Goal: Task Accomplishment & Management: Use online tool/utility

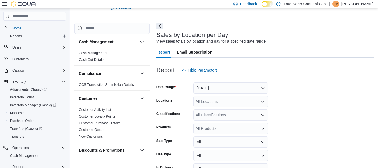
scroll to position [105, 0]
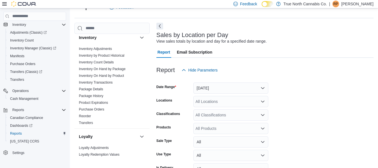
scroll to position [199, 0]
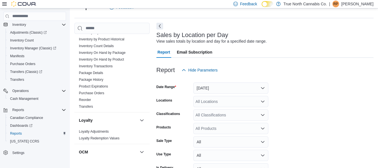
click at [208, 104] on div "All Locations" at bounding box center [231, 101] width 75 height 11
type input "****"
click at [212, 114] on button "[GEOGRAPHIC_DATA]" at bounding box center [231, 111] width 75 height 8
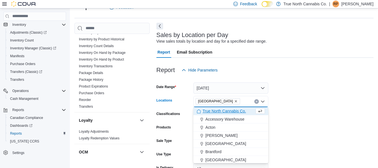
click at [343, 134] on form "Date Range [DATE] Locations [GEOGRAPHIC_DATA] Combo box. Selected. [GEOGRAPHIC_…" at bounding box center [265, 133] width 217 height 114
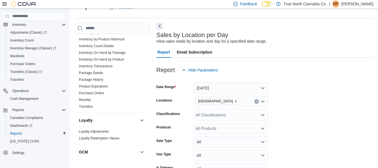
scroll to position [46, 0]
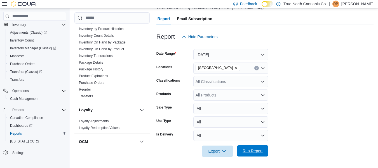
click at [246, 150] on span "Run Report" at bounding box center [253, 151] width 20 height 6
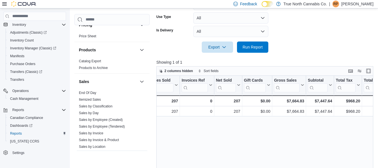
scroll to position [400, 0]
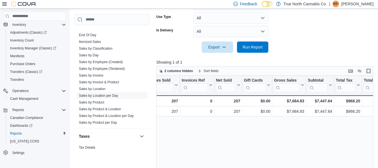
click at [101, 97] on link "Sales by Location per Day" at bounding box center [98, 96] width 39 height 4
click at [122, 116] on link "Sales by Product & Location per Day" at bounding box center [106, 116] width 55 height 4
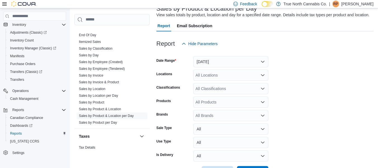
scroll to position [13, 0]
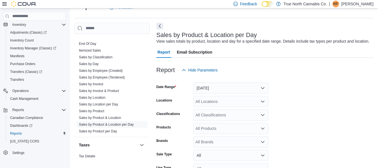
click at [214, 102] on div "All Locations" at bounding box center [231, 101] width 75 height 11
type input "***"
click at [214, 112] on span "[GEOGRAPHIC_DATA]" at bounding box center [226, 111] width 41 height 6
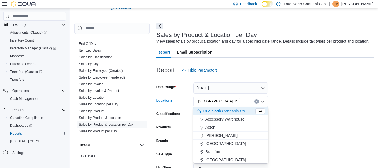
click at [304, 127] on form "Date Range [DATE] Locations [GEOGRAPHIC_DATA] Combo box. Selected. [GEOGRAPHIC_…" at bounding box center [265, 140] width 217 height 128
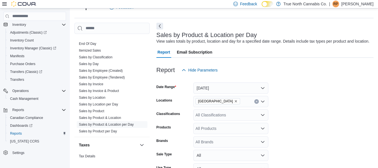
scroll to position [60, 0]
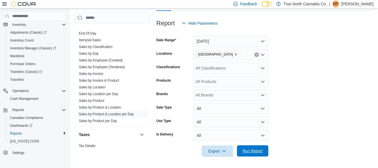
click at [245, 152] on span "Run Report" at bounding box center [253, 151] width 20 height 6
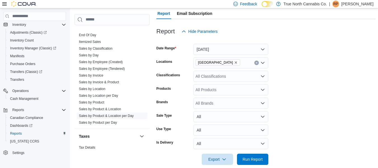
scroll to position [51, 0]
click at [214, 65] on span "[GEOGRAPHIC_DATA]" at bounding box center [217, 63] width 39 height 6
click at [346, 4] on p "[PERSON_NAME]" at bounding box center [358, 4] width 32 height 7
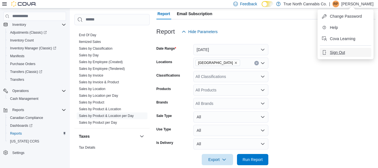
click at [338, 55] on span "Sign Out" at bounding box center [337, 53] width 15 height 6
